Goal: Information Seeking & Learning: Learn about a topic

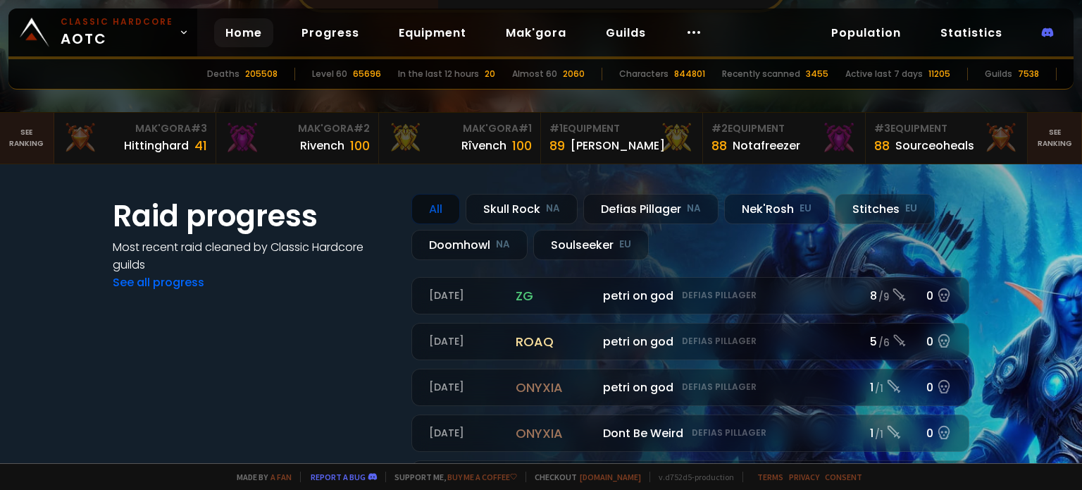
scroll to position [231, 0]
click at [459, 247] on div "Doomhowl NA" at bounding box center [469, 245] width 116 height 30
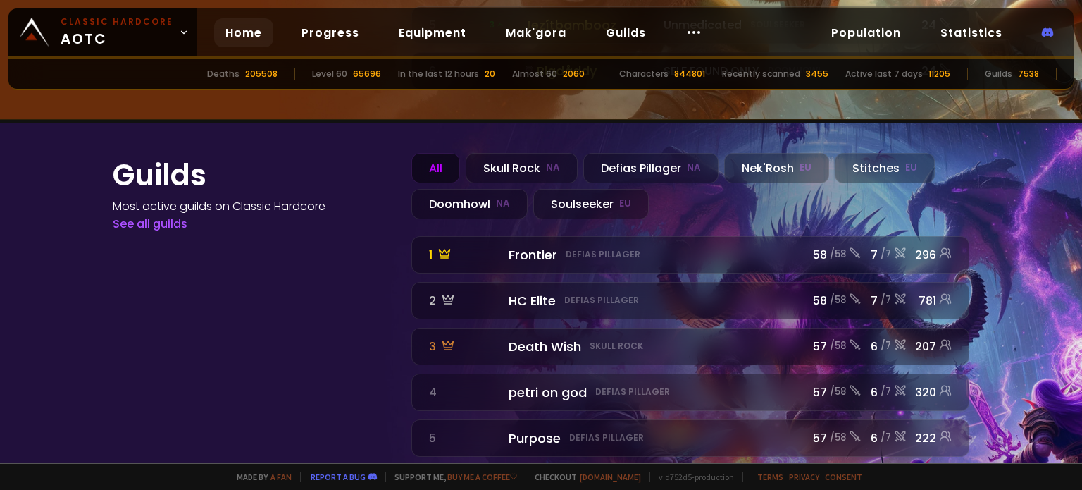
scroll to position [1598, 0]
click at [465, 189] on div "Doomhowl NA" at bounding box center [469, 204] width 116 height 30
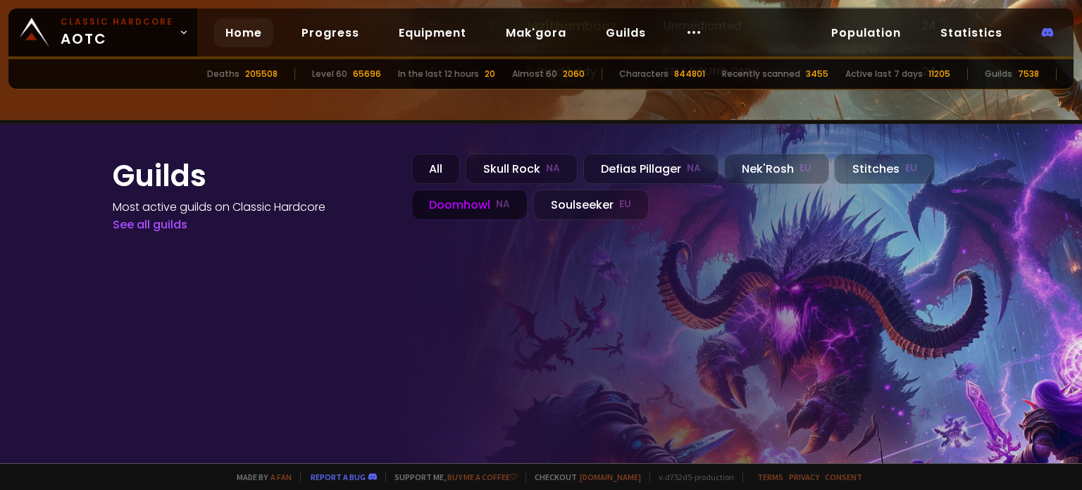
scroll to position [1598, 0]
click at [417, 153] on div "All" at bounding box center [435, 168] width 49 height 30
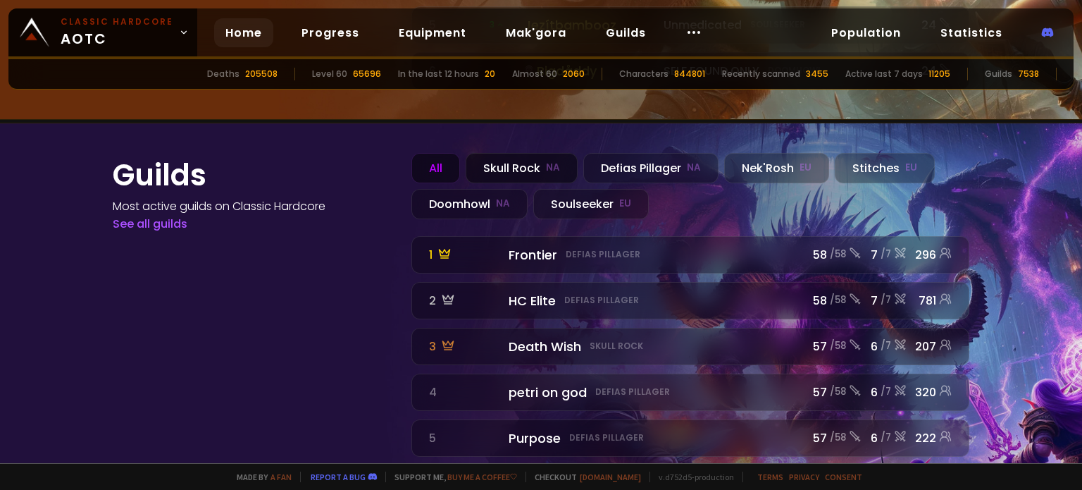
click at [504, 153] on div "Skull Rock NA" at bounding box center [522, 168] width 112 height 30
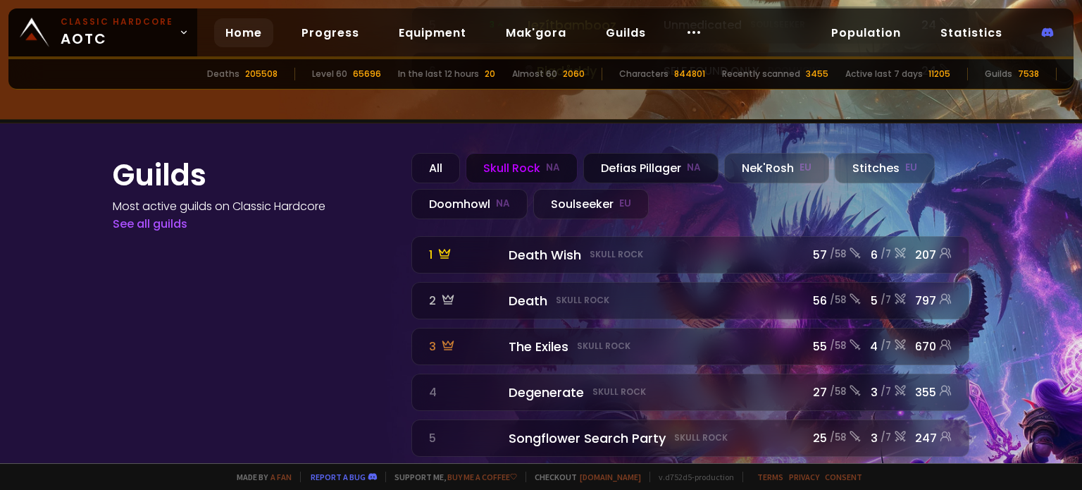
click at [641, 153] on div "Defias Pillager NA" at bounding box center [650, 168] width 135 height 30
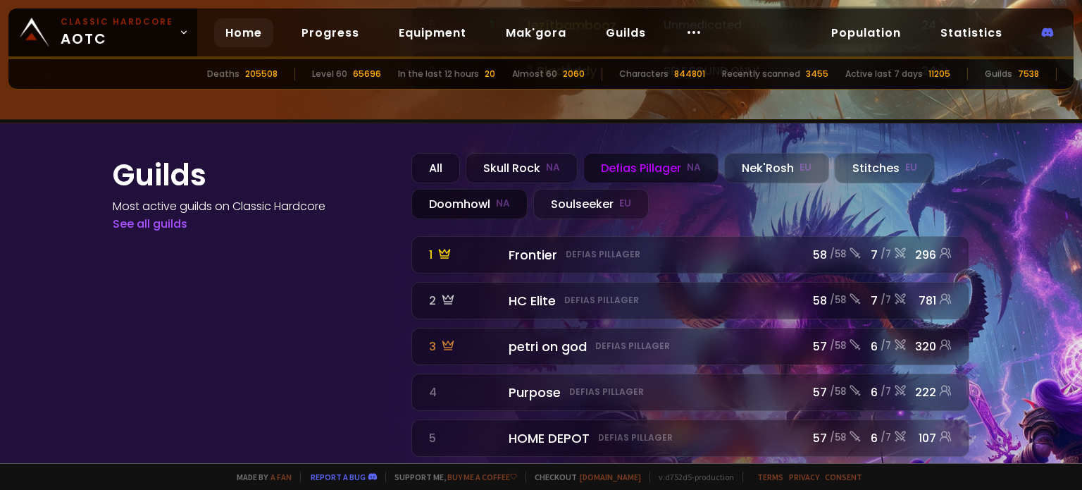
click at [459, 189] on div "Doomhowl NA" at bounding box center [469, 204] width 116 height 30
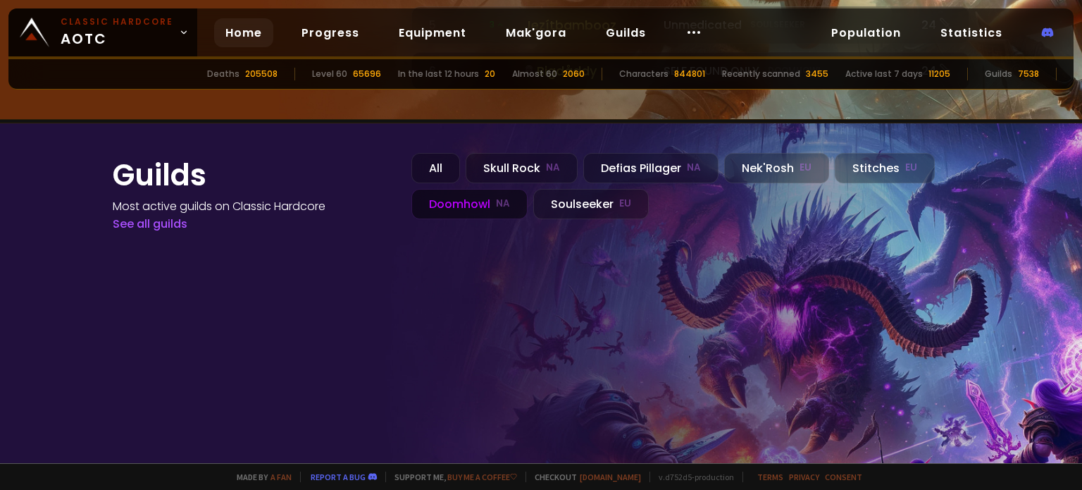
click at [465, 189] on div "Doomhowl NA" at bounding box center [469, 204] width 116 height 30
click at [509, 245] on div "All Skull Rock NA Defias Pillager NA Nek'Rosh EU Stitches EU Doomhowl NA Soulse…" at bounding box center [690, 316] width 558 height 327
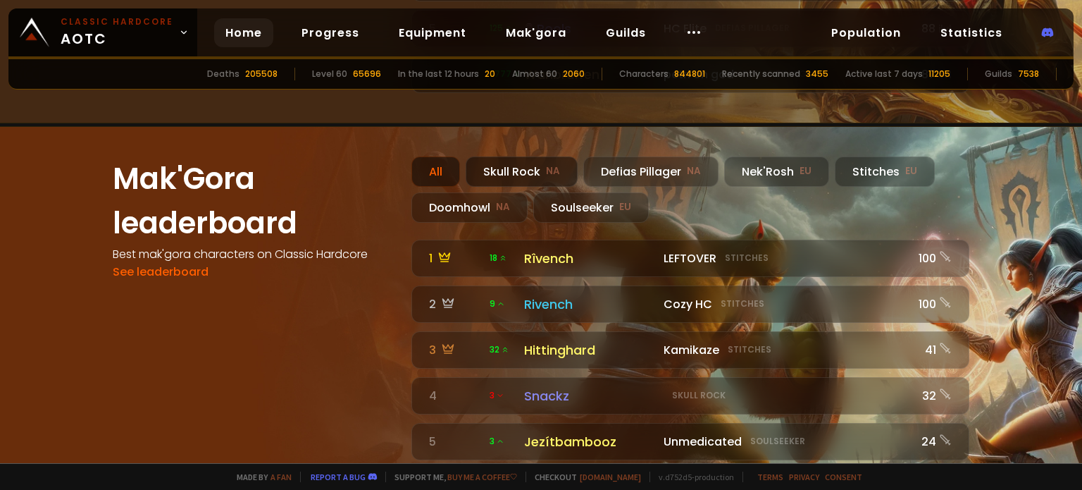
scroll to position [1171, 0]
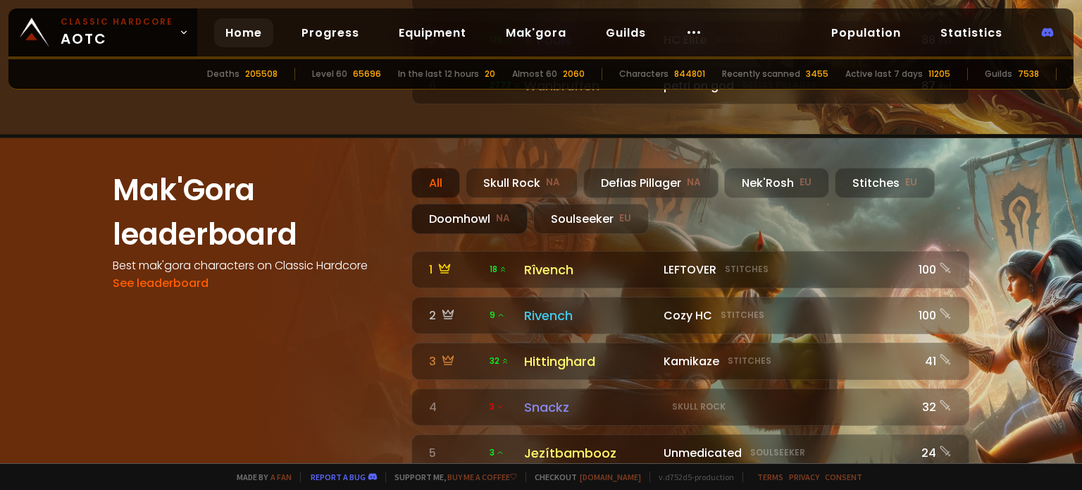
click at [466, 204] on div "Doomhowl NA" at bounding box center [469, 219] width 116 height 30
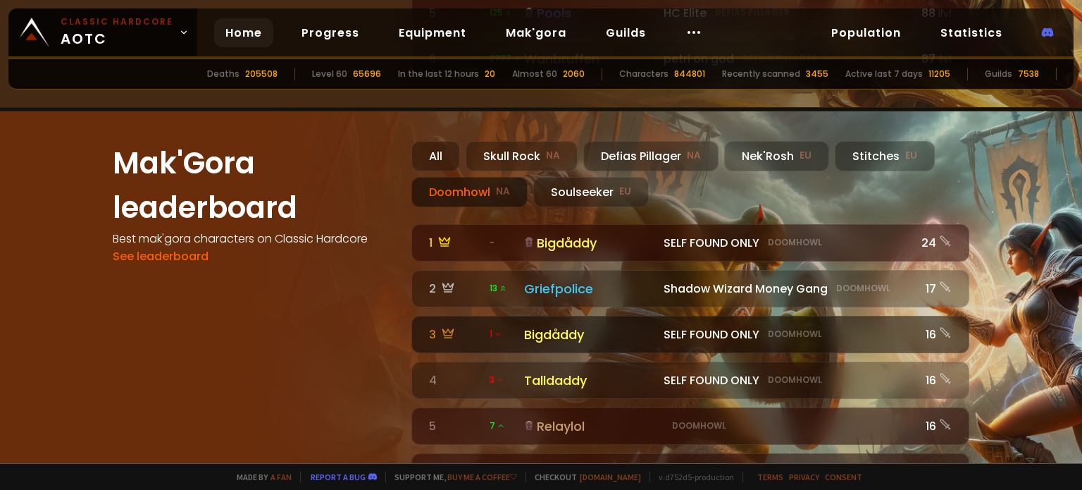
scroll to position [1198, 0]
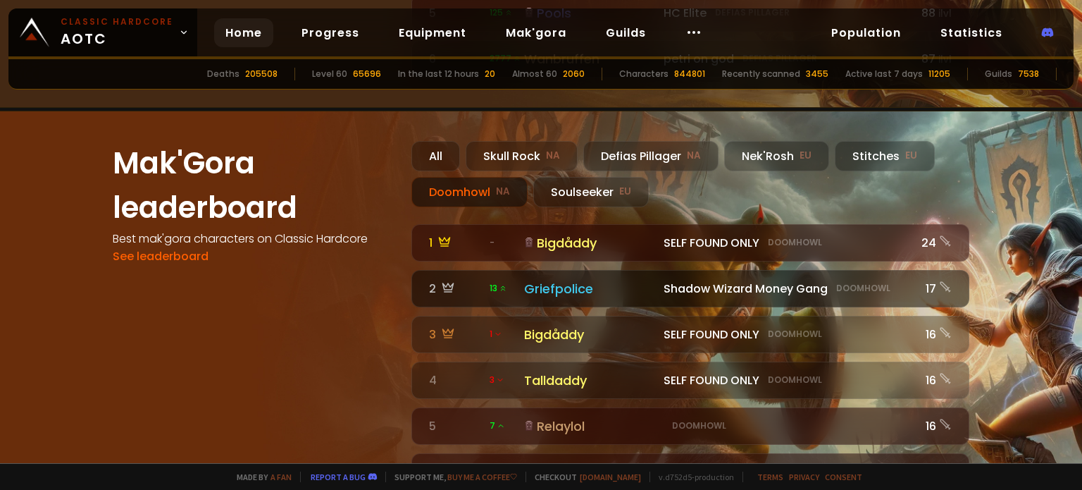
click at [564, 279] on div "Griefpolice" at bounding box center [589, 288] width 131 height 19
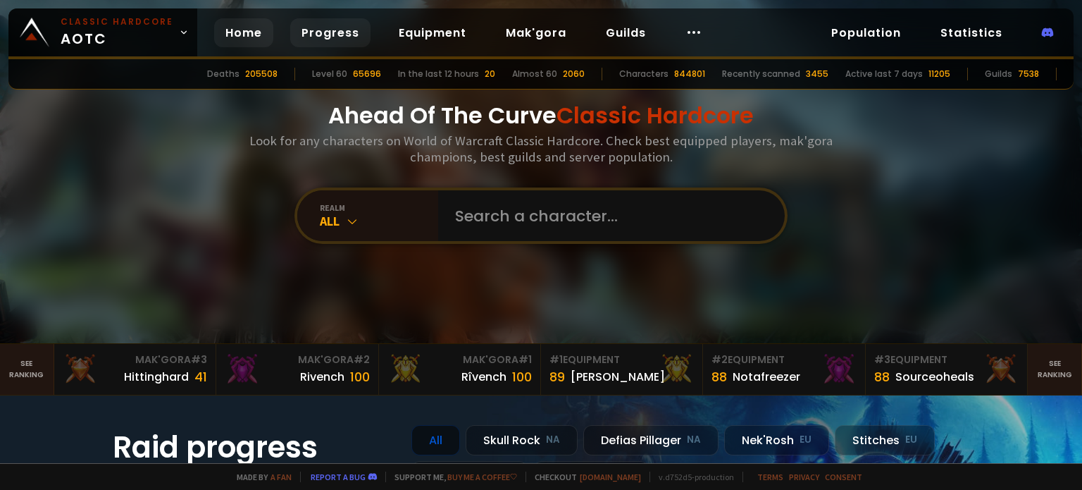
click at [357, 33] on link "Progress" at bounding box center [330, 32] width 80 height 29
